Goal: Task Accomplishment & Management: Manage account settings

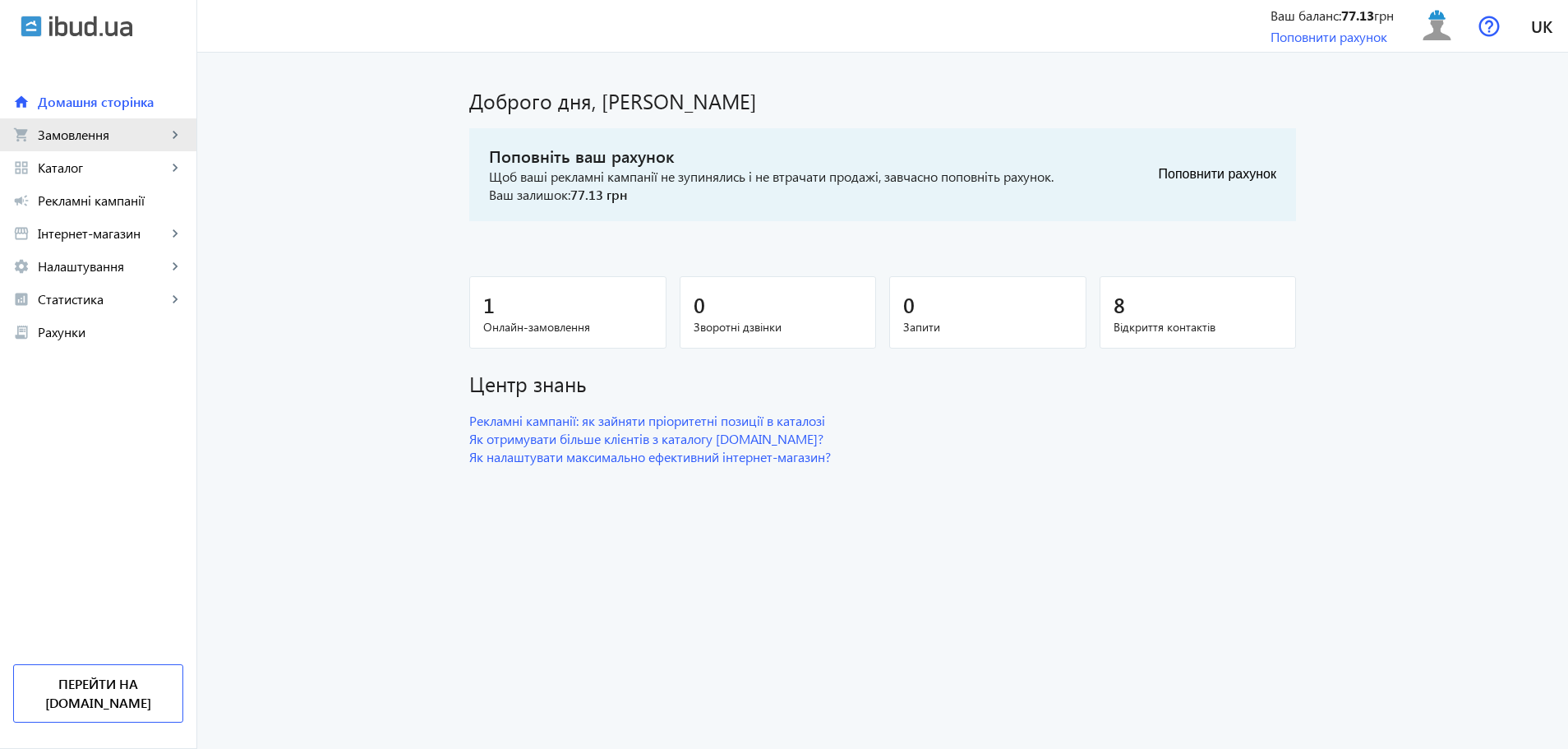
click at [148, 132] on span "Замовлення" at bounding box center [102, 134] width 129 height 16
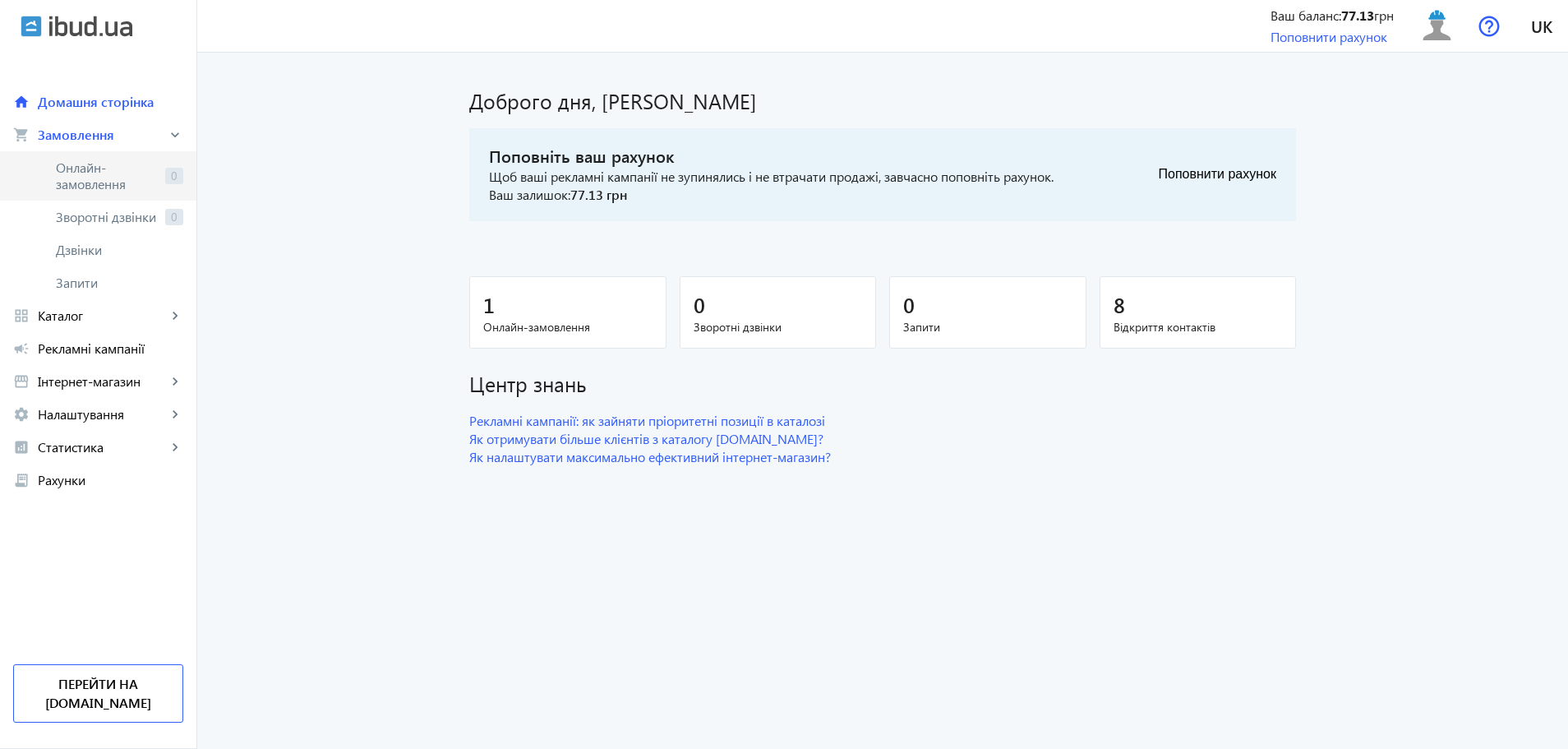
click at [136, 188] on span "Онлайн-замовлення" at bounding box center [107, 176] width 103 height 32
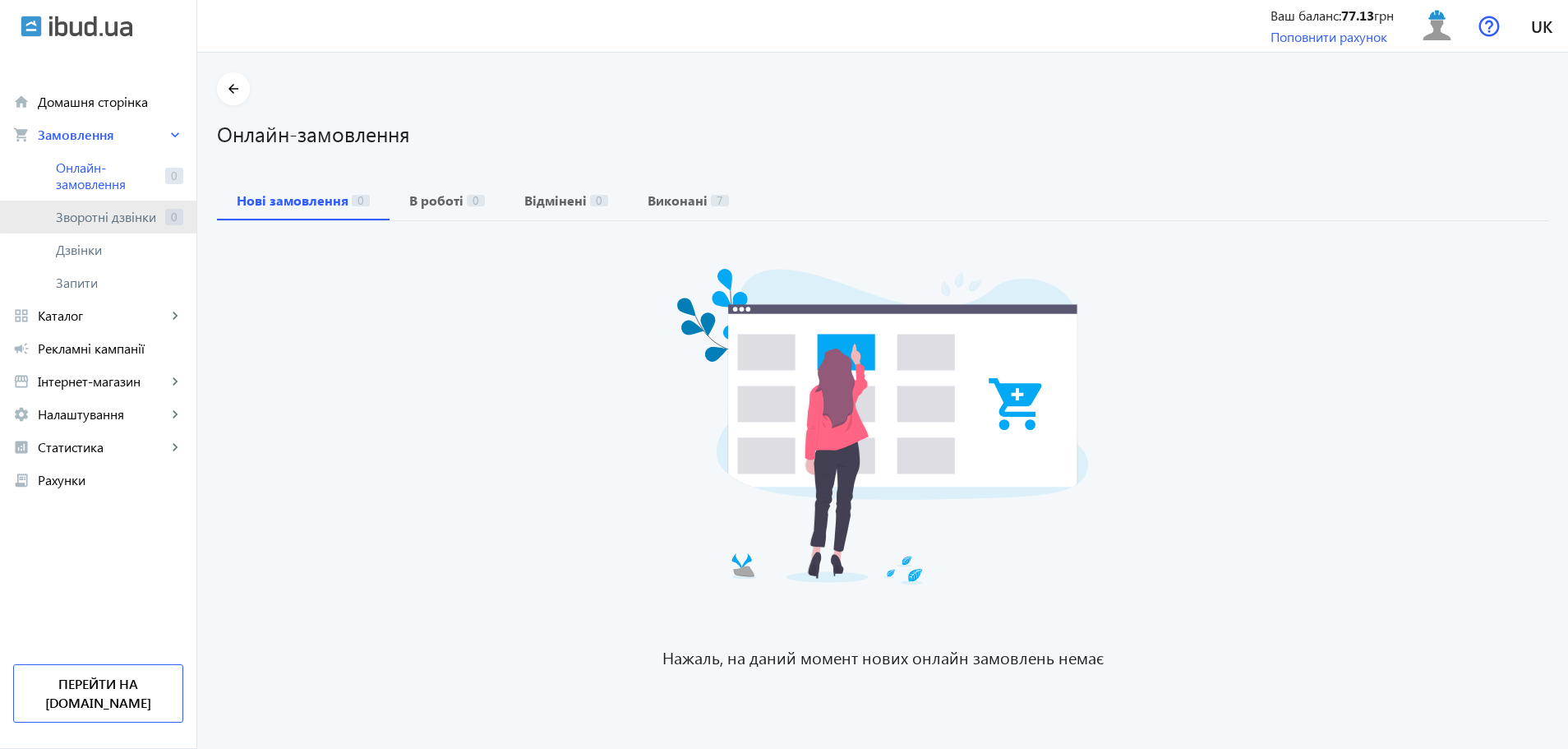
click at [150, 215] on span "Зворотні дзвінки" at bounding box center [107, 217] width 103 height 16
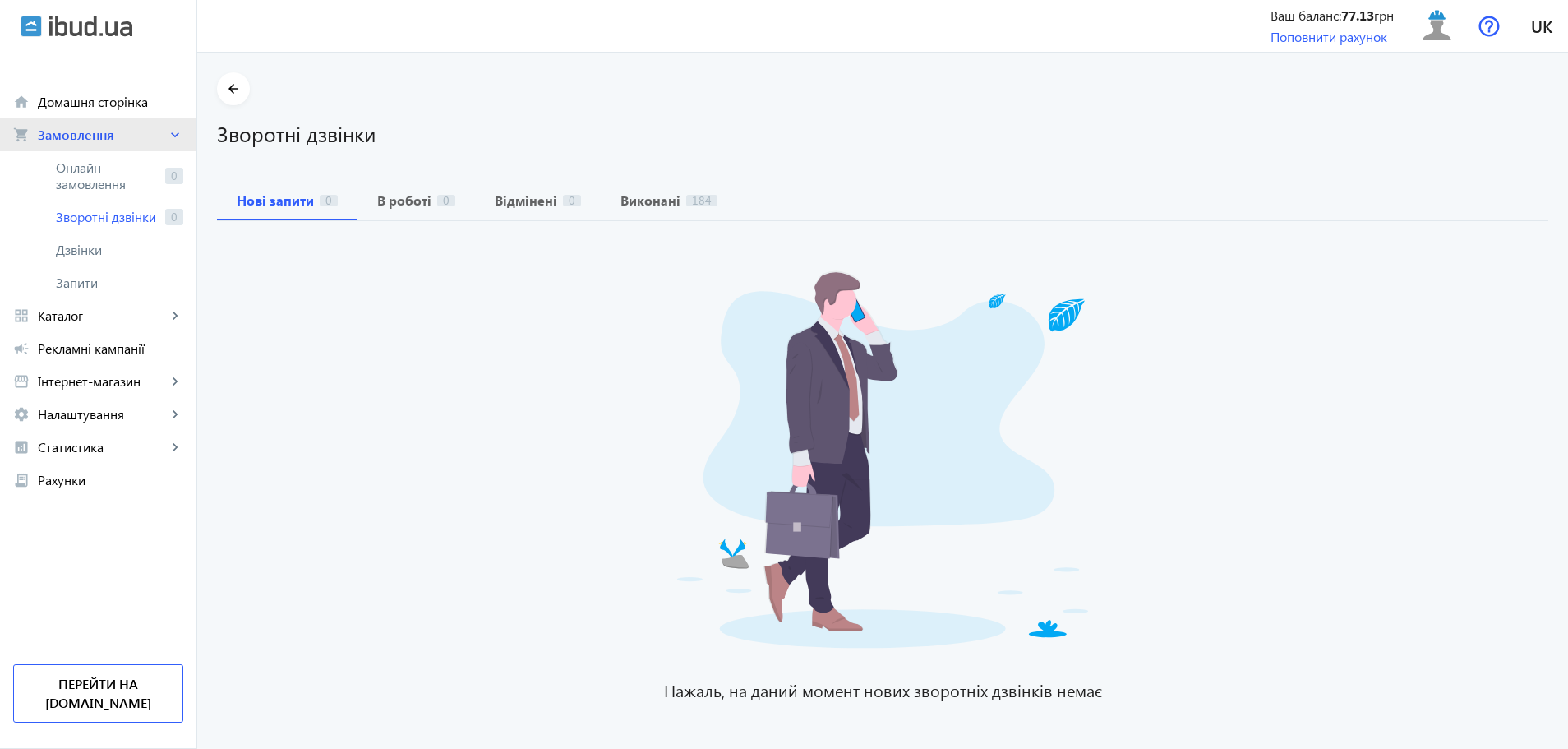
click at [116, 128] on span "Замовлення" at bounding box center [102, 134] width 129 height 16
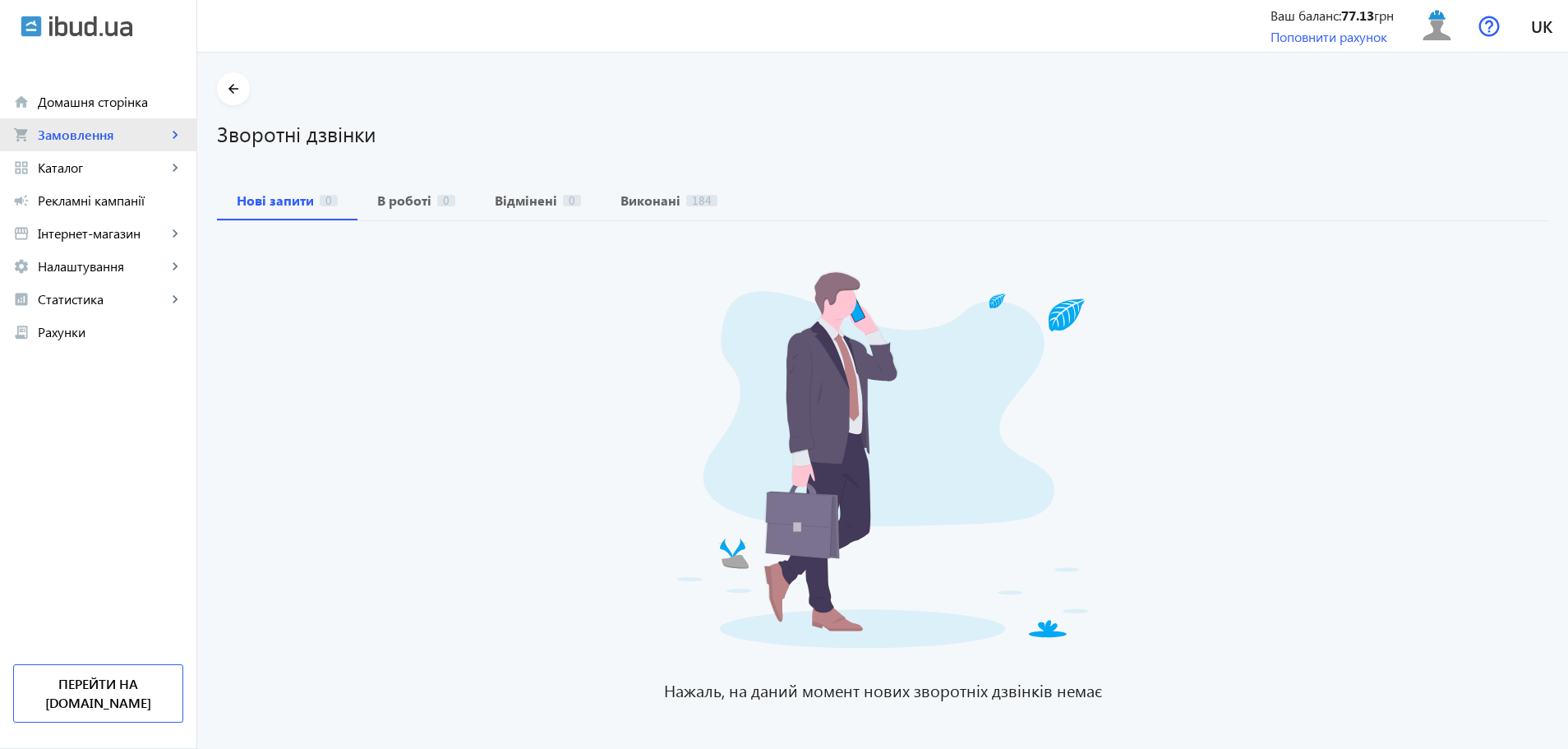
click at [116, 128] on span "Замовлення" at bounding box center [102, 134] width 129 height 16
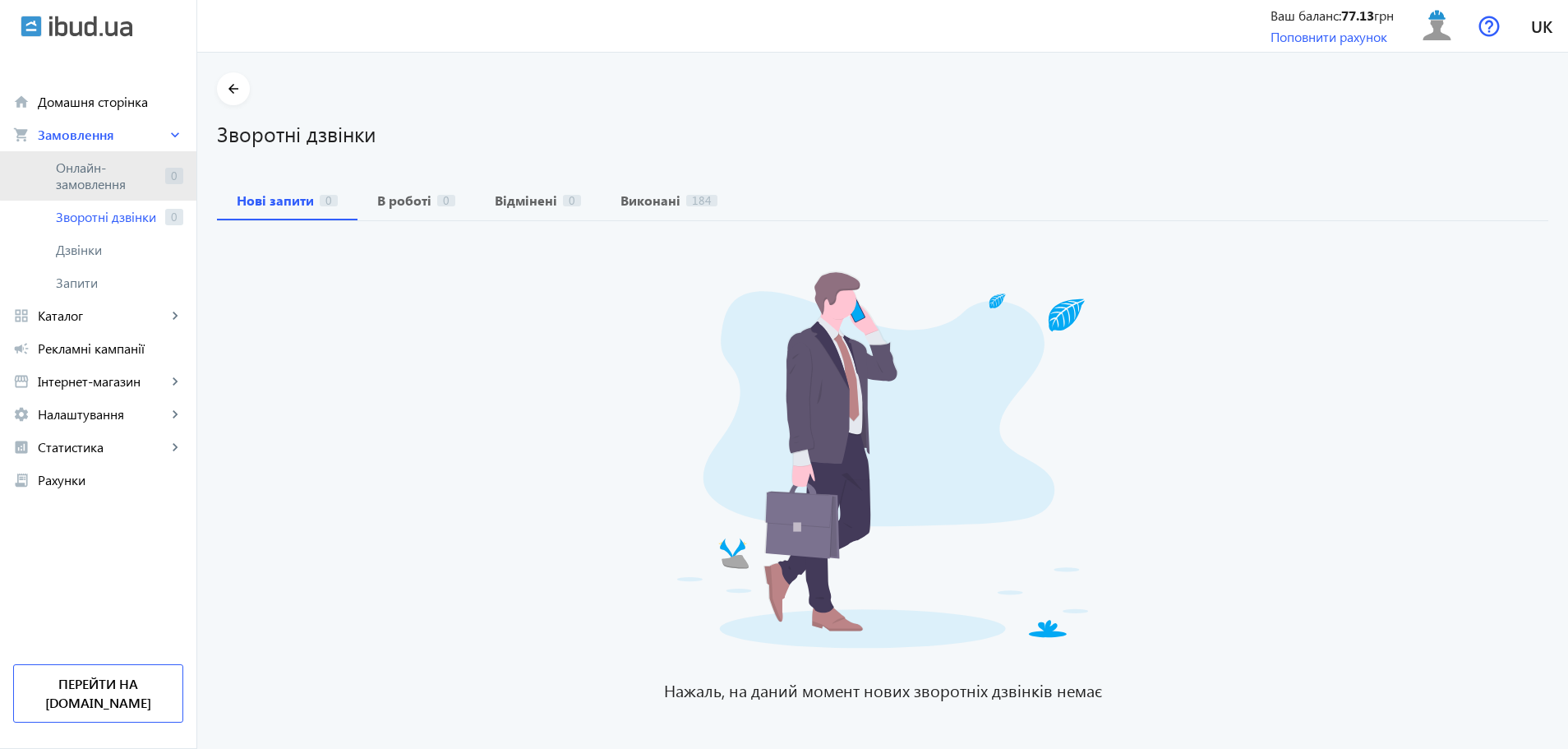
click at [100, 166] on span "Онлайн-замовлення" at bounding box center [107, 176] width 103 height 32
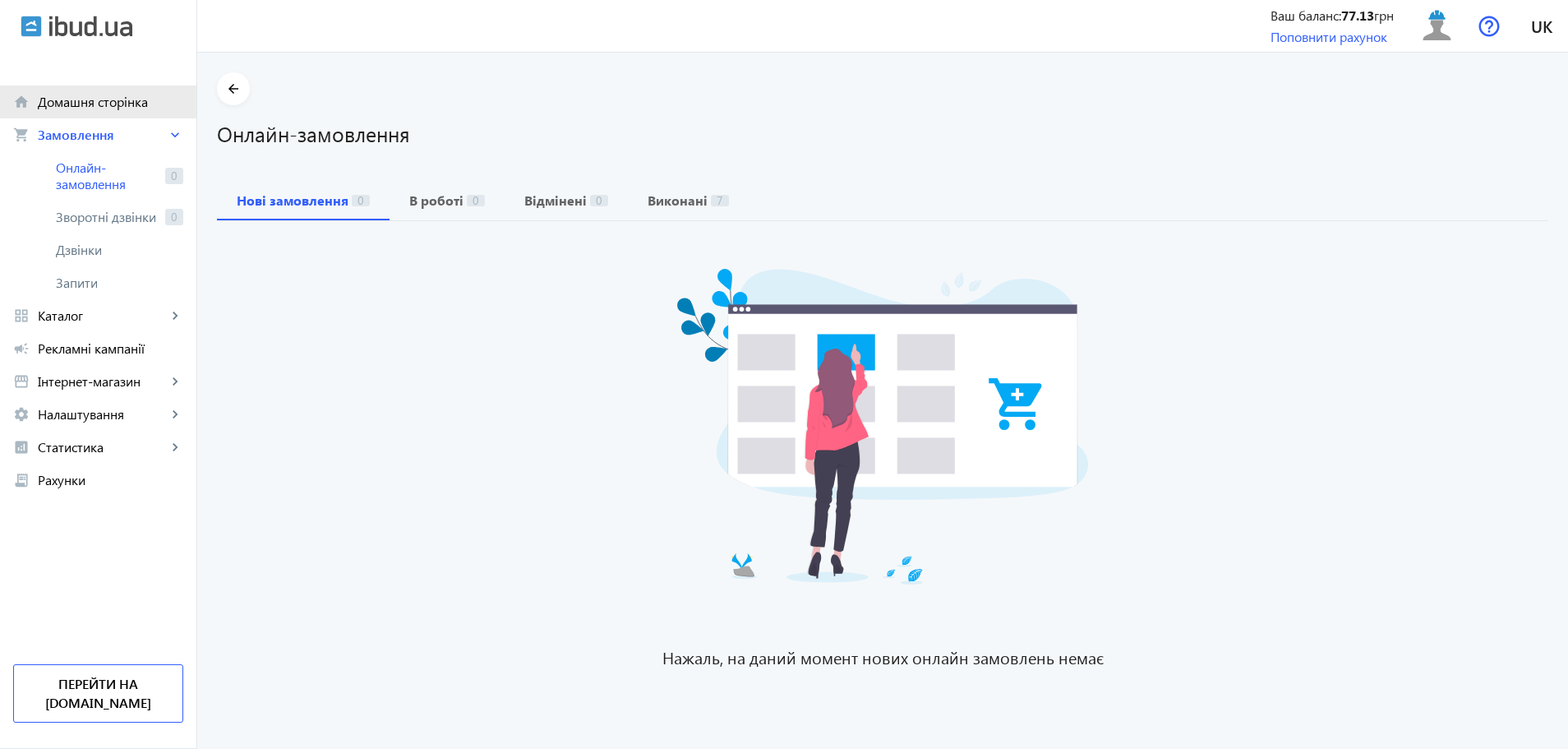
click at [149, 116] on link "home Домашня сторінка" at bounding box center [98, 102] width 196 height 32
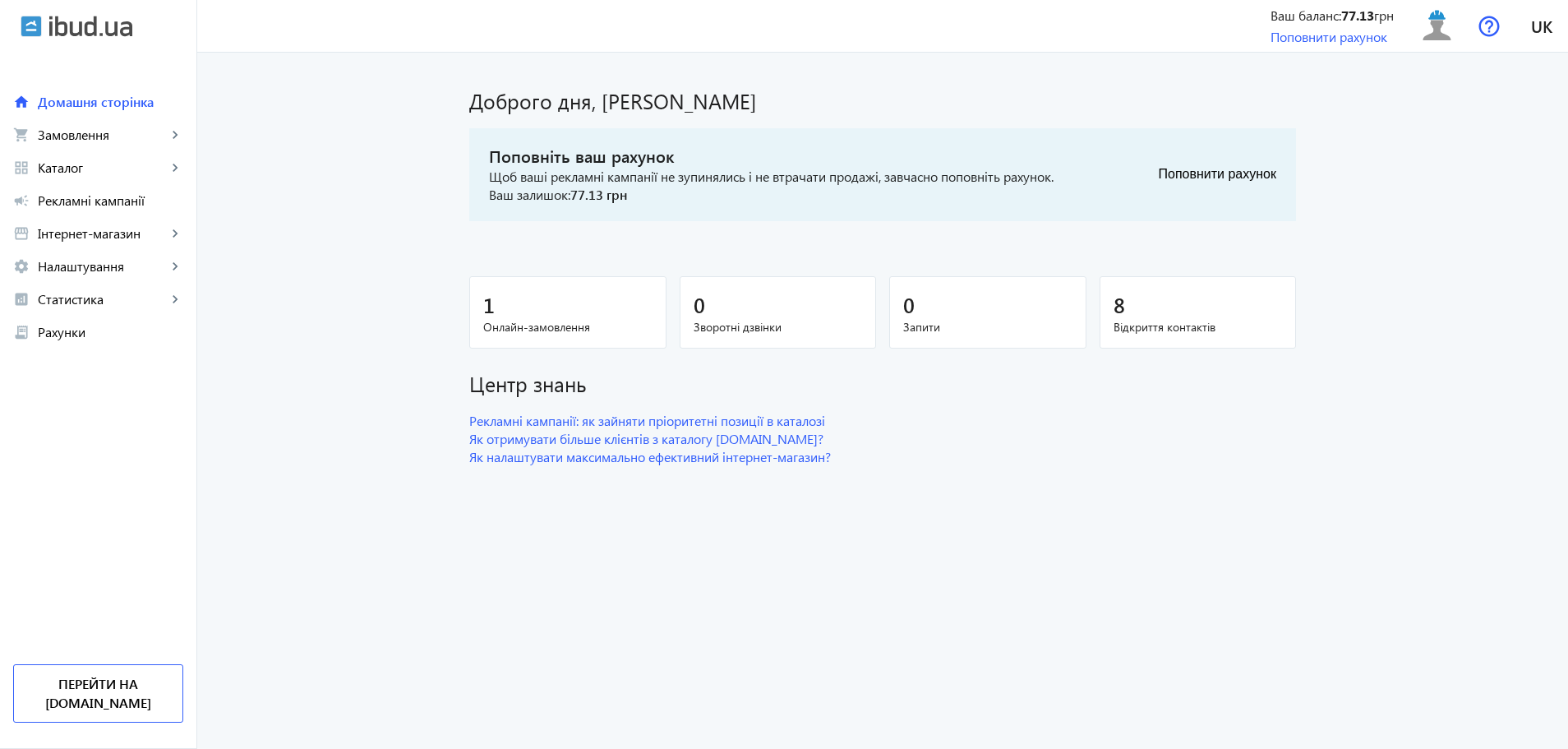
click at [476, 295] on mat-card "1 Онлайн-замовлення" at bounding box center [568, 312] width 197 height 73
click at [491, 303] on div "1" at bounding box center [568, 305] width 169 height 29
click at [114, 140] on span "Замовлення" at bounding box center [102, 134] width 129 height 16
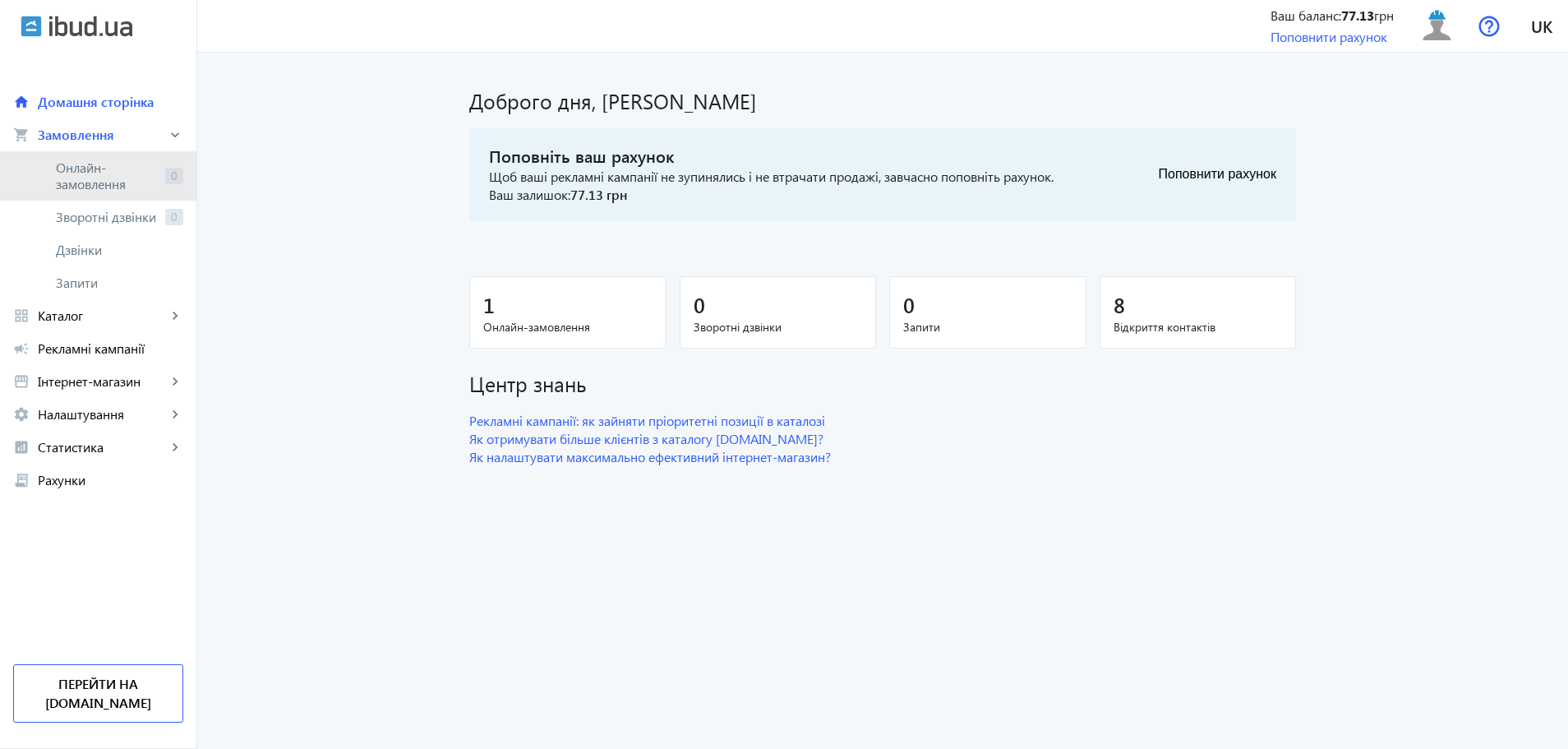
click at [114, 164] on span "Онлайн-замовлення" at bounding box center [107, 176] width 103 height 32
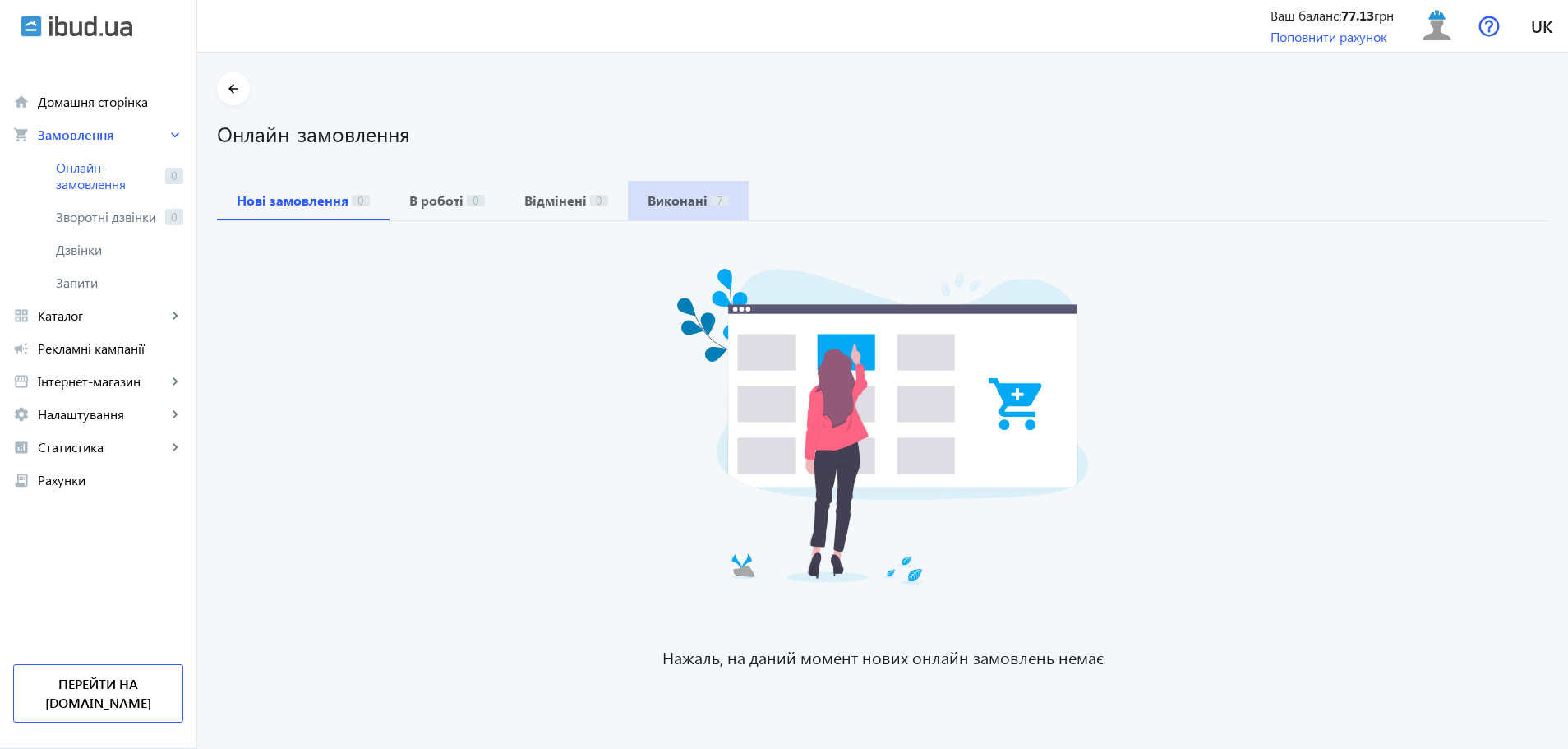
click at [684, 200] on b "Виконані" at bounding box center [677, 200] width 60 height 14
